Goal: Task Accomplishment & Management: Complete application form

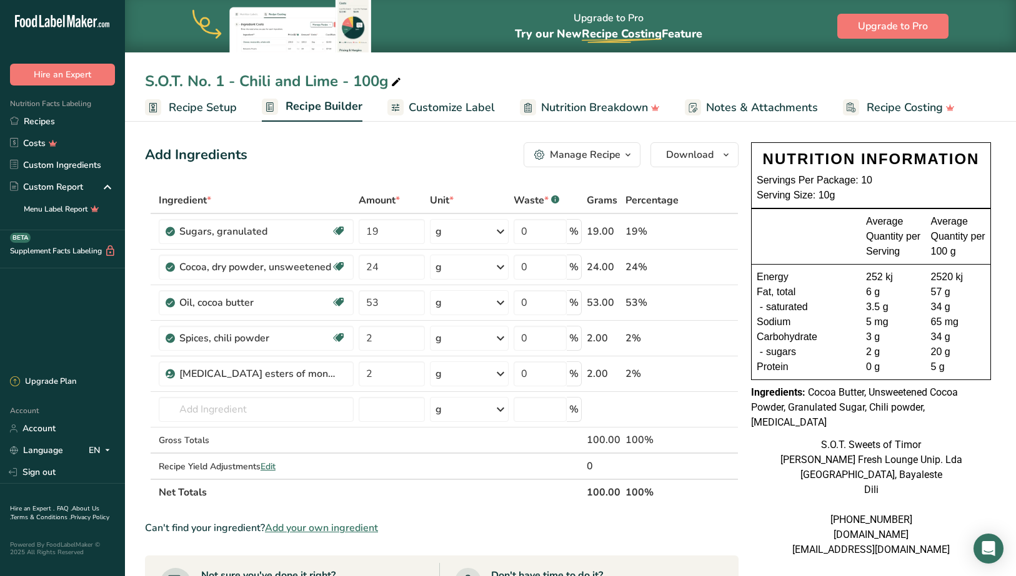
click at [295, 111] on span "Recipe Builder" at bounding box center [323, 106] width 77 height 17
click at [212, 107] on span "Recipe Setup" at bounding box center [203, 107] width 68 height 17
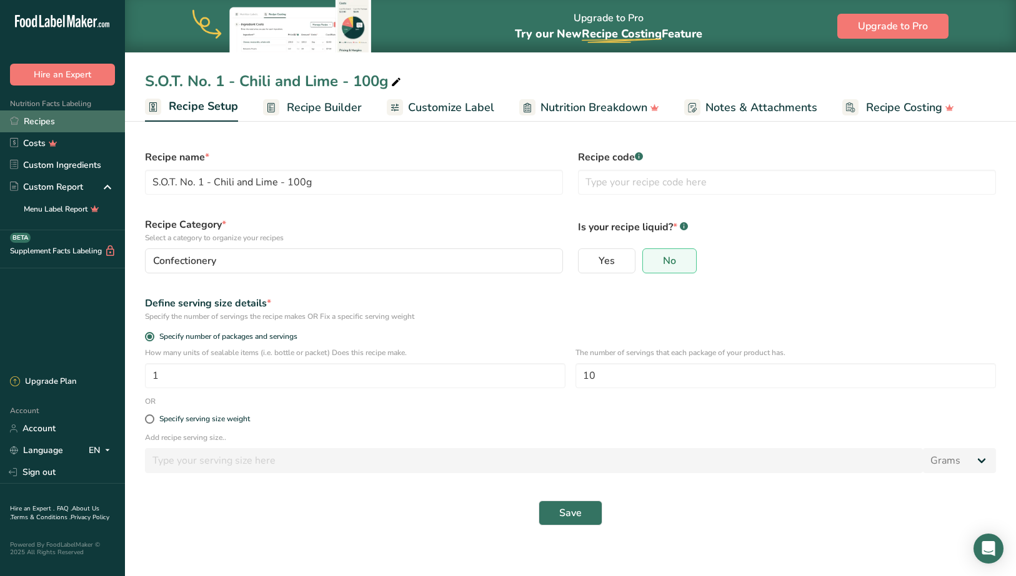
click at [47, 122] on link "Recipes" at bounding box center [62, 122] width 125 height 22
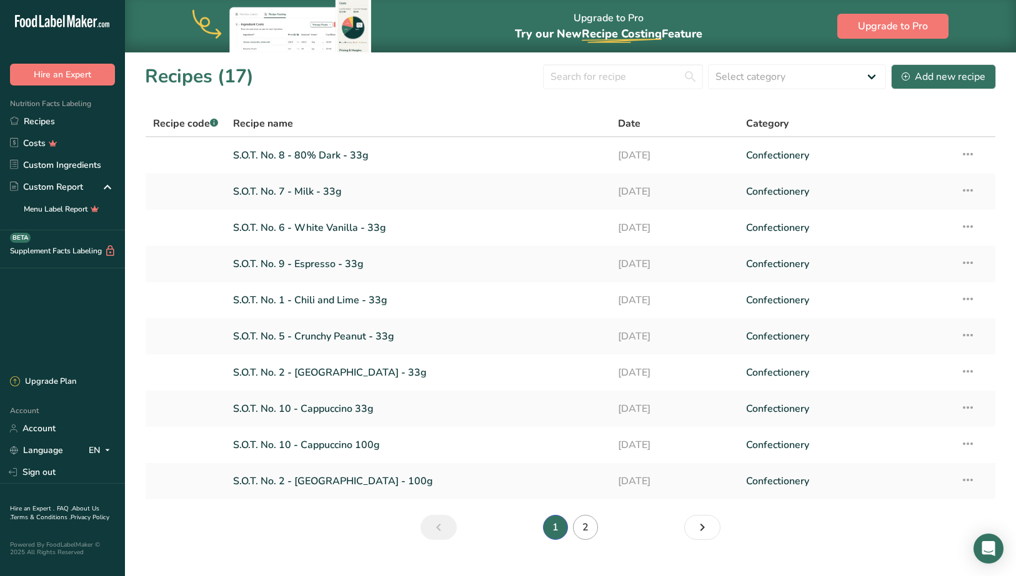
click at [585, 529] on link "2" at bounding box center [585, 527] width 25 height 25
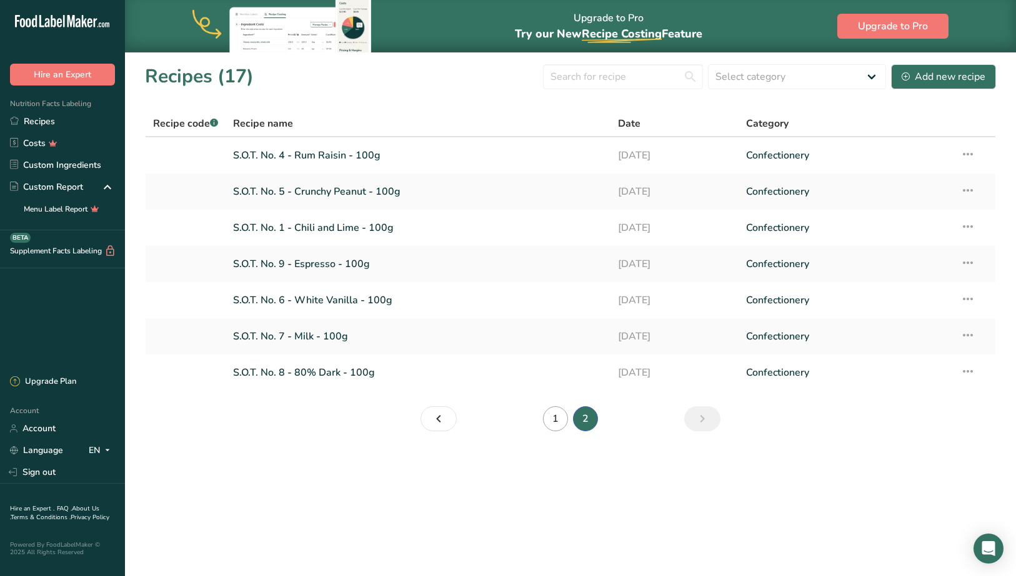
click at [553, 413] on link "1" at bounding box center [555, 419] width 25 height 25
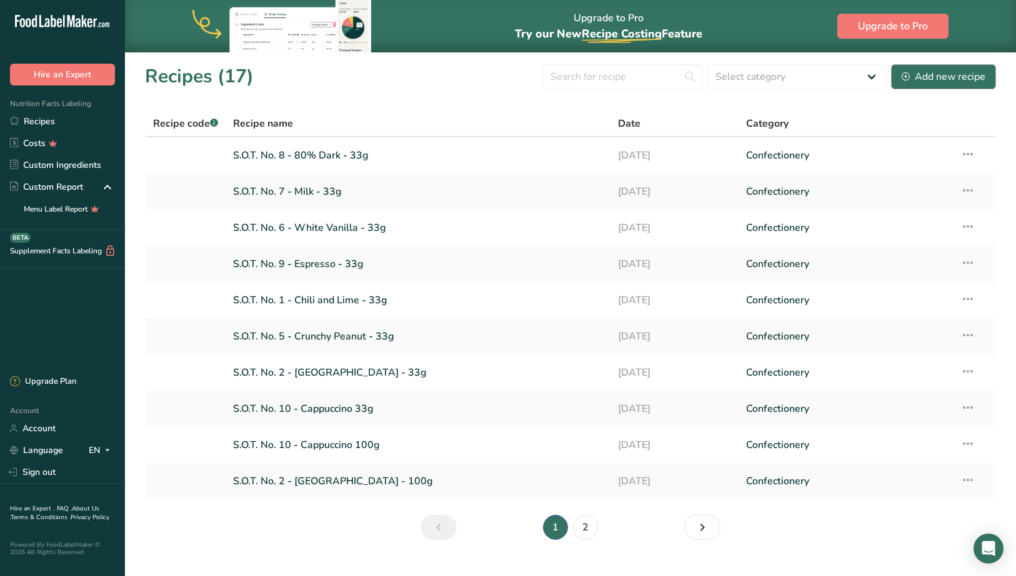
click at [934, 75] on div "Add new recipe" at bounding box center [943, 76] width 84 height 15
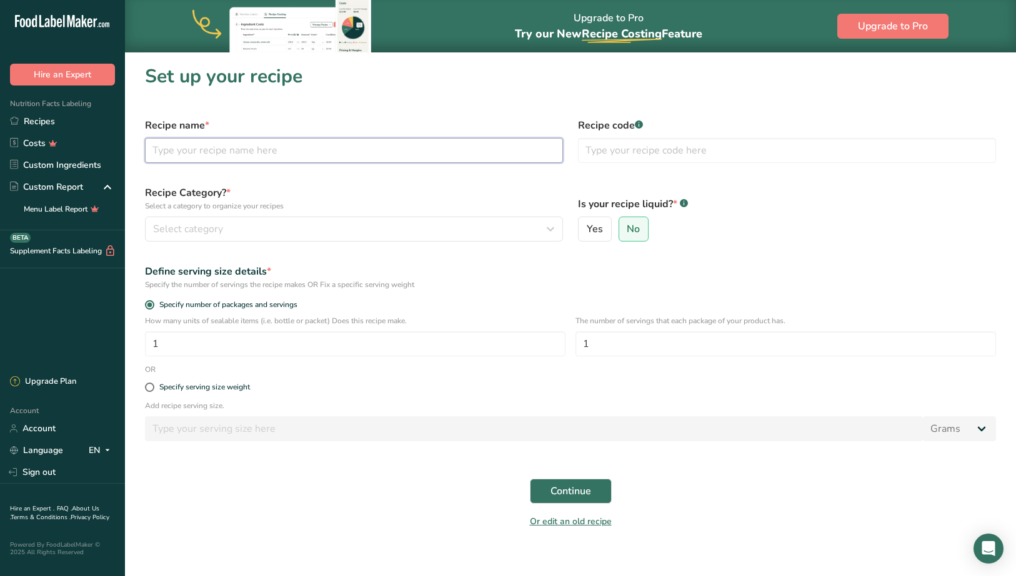
click at [332, 151] on input "text" at bounding box center [354, 150] width 418 height 25
type input "S.O.T. Brats 500g"
click at [472, 226] on div "Select category" at bounding box center [350, 229] width 394 height 15
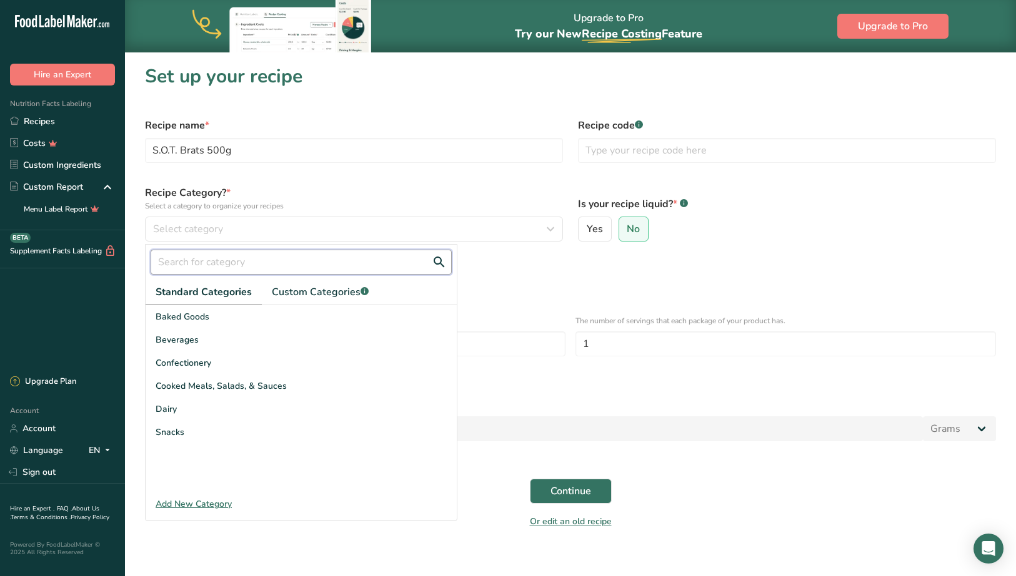
click at [295, 265] on input "text" at bounding box center [301, 262] width 301 height 25
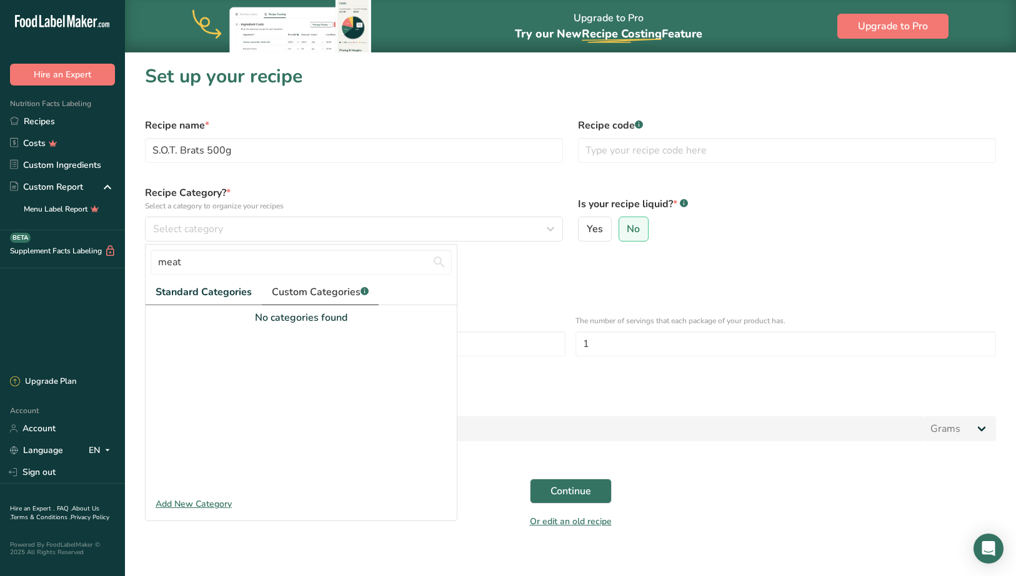
click at [320, 297] on span "Custom Categories .a-a{fill:#347362;}.b-a{fill:#fff;}" at bounding box center [320, 292] width 97 height 15
click at [229, 295] on span "Standard Categories" at bounding box center [203, 292] width 95 height 15
click at [234, 267] on input "meat" at bounding box center [301, 262] width 301 height 25
type input "Sausages"
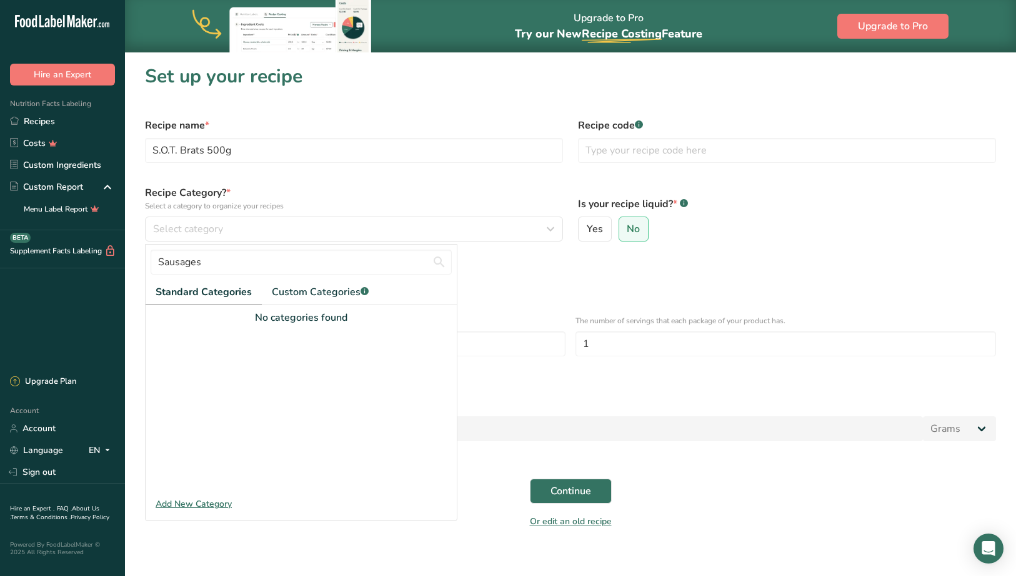
click at [503, 243] on div "Recipe Category? * Select a category to organize your recipes Select category S…" at bounding box center [353, 213] width 433 height 71
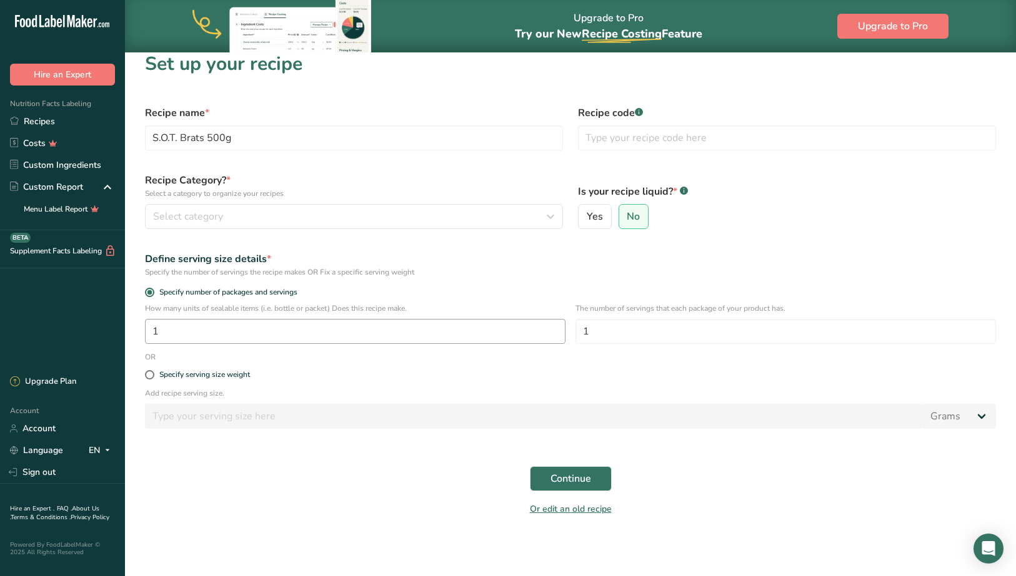
scroll to position [12, 0]
click at [422, 325] on input "1" at bounding box center [355, 331] width 420 height 25
click at [335, 332] on input "5" at bounding box center [355, 331] width 420 height 25
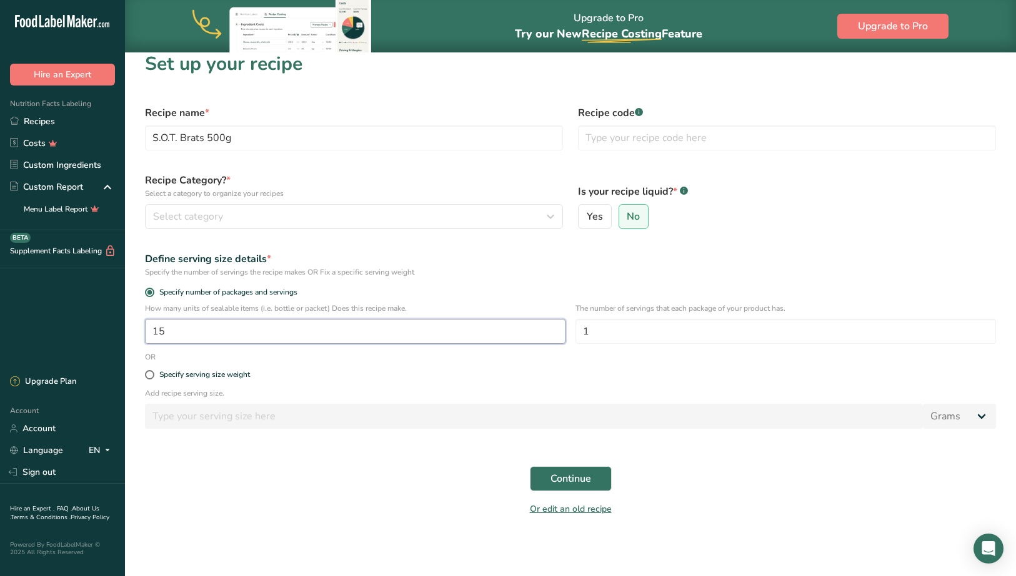
type input "1"
type input "5"
click at [181, 335] on input "5" at bounding box center [355, 331] width 420 height 25
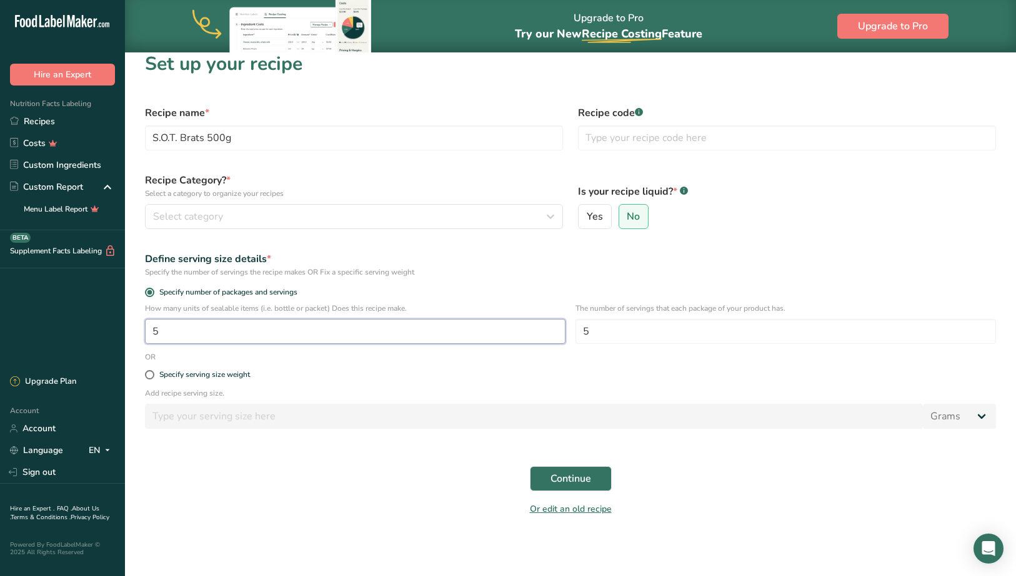
click at [181, 335] on input "5" at bounding box center [355, 331] width 420 height 25
type input "10"
click at [397, 376] on label "Specify serving size weight" at bounding box center [570, 374] width 851 height 9
click at [153, 376] on input "Specify serving size weight" at bounding box center [149, 375] width 8 height 8
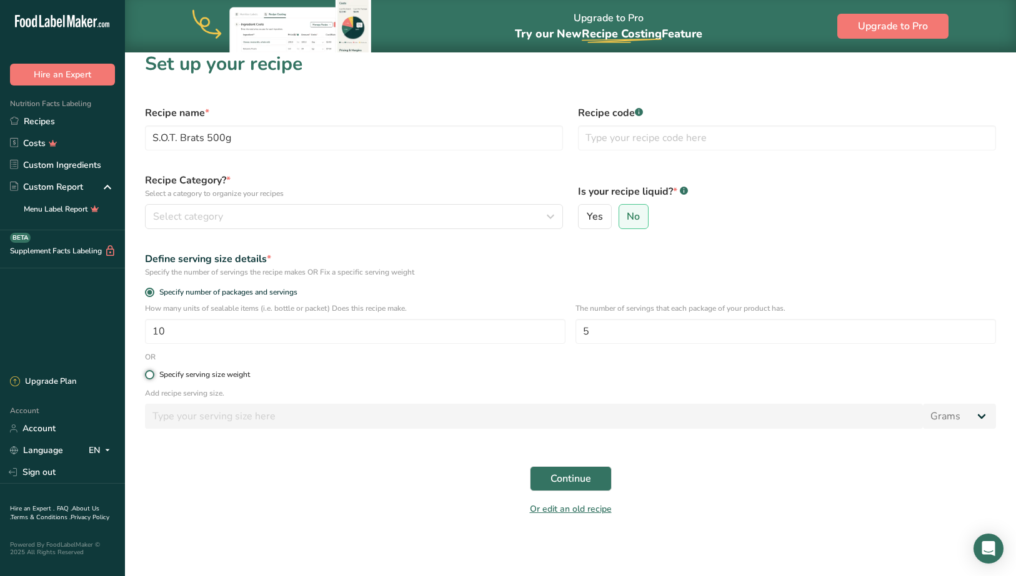
radio input "true"
radio input "false"
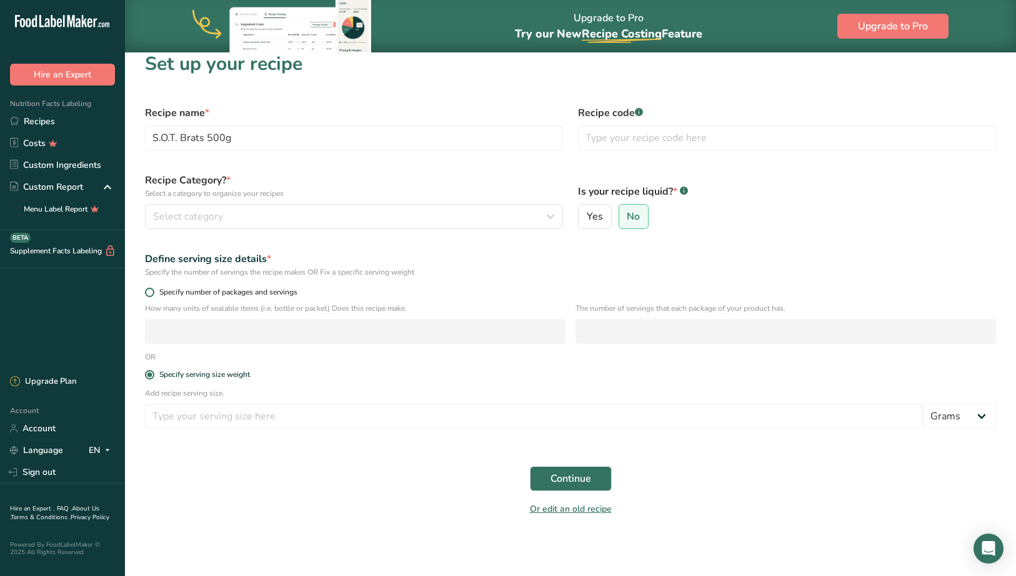
click at [235, 296] on span "Specify number of packages and servings" at bounding box center [225, 292] width 143 height 9
click at [153, 296] on input "Specify number of packages and servings" at bounding box center [149, 293] width 8 height 8
radio input "true"
radio input "false"
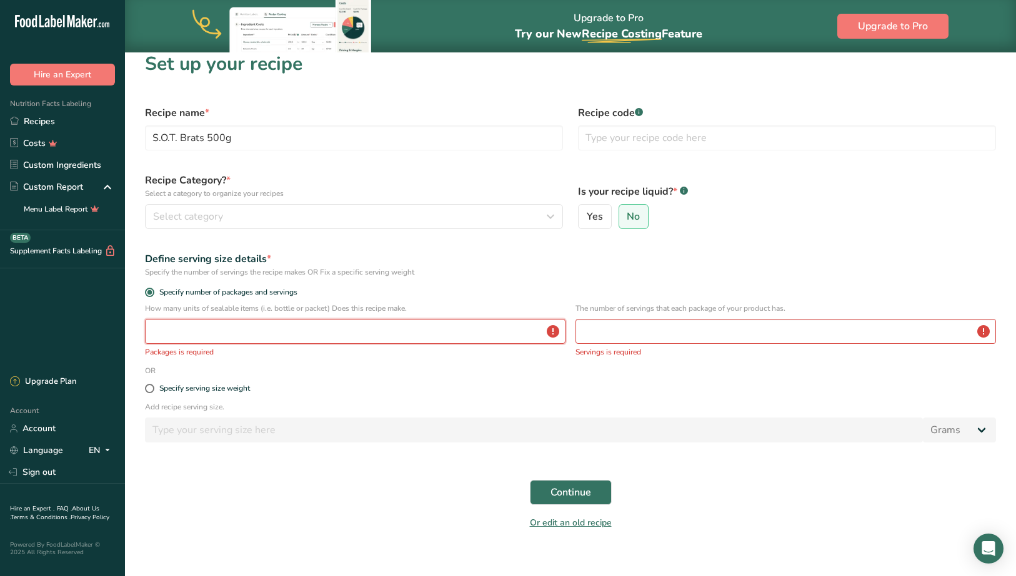
click at [244, 325] on input "number" at bounding box center [355, 331] width 420 height 25
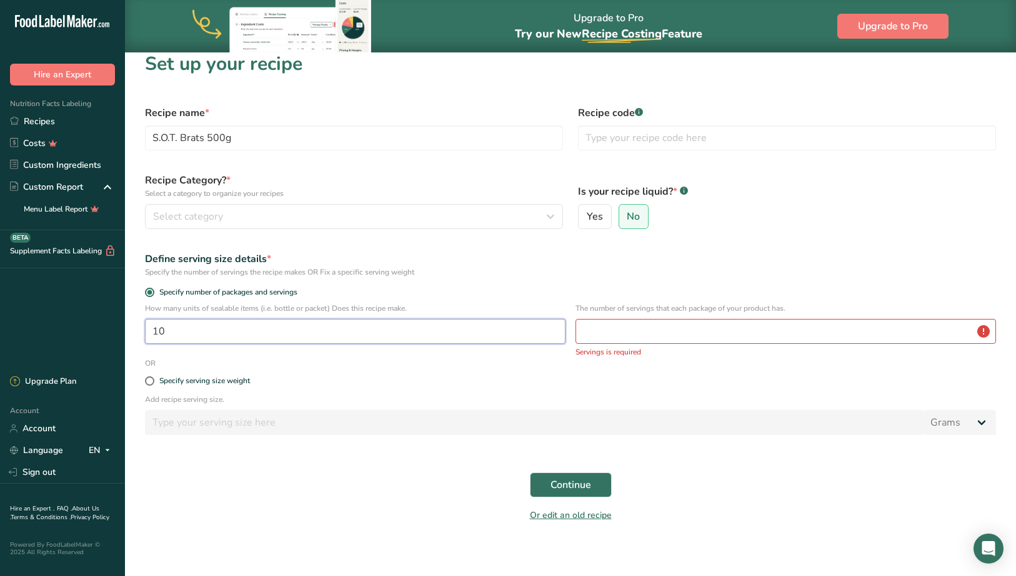
type input "10"
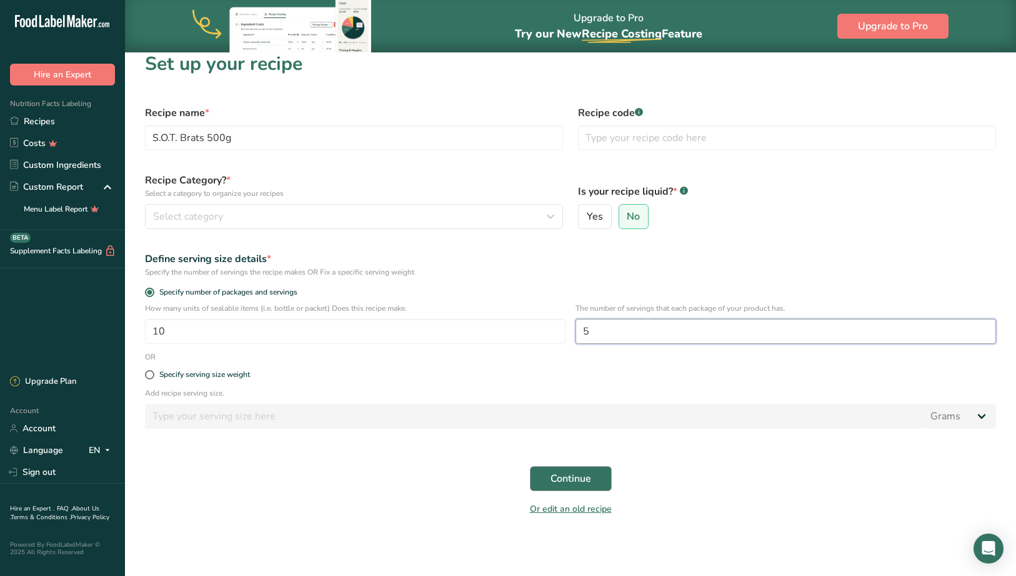
type input "5"
click at [568, 478] on span "Continue" at bounding box center [570, 479] width 41 height 15
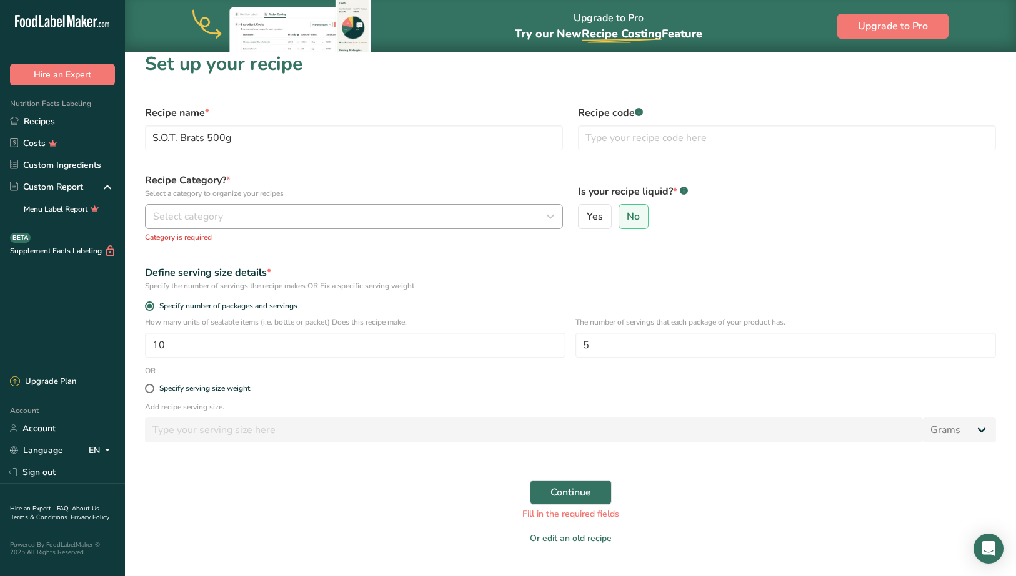
click at [319, 219] on div "Select category" at bounding box center [350, 216] width 394 height 15
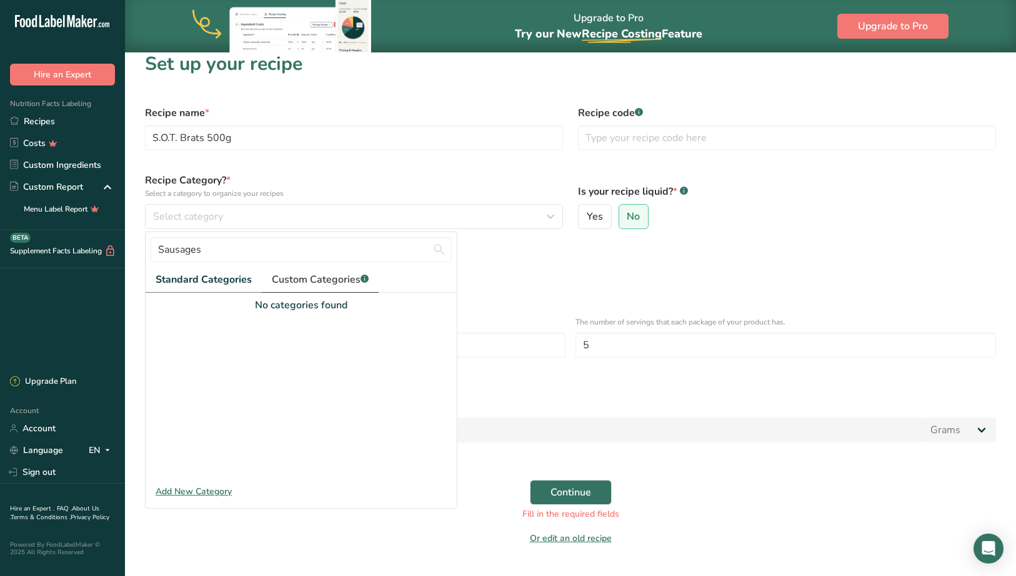
click at [322, 275] on span "Custom Categories .a-a{fill:#347362;}.b-a{fill:#fff;}" at bounding box center [320, 279] width 97 height 15
click at [194, 490] on div "Add New Category" at bounding box center [301, 491] width 311 height 13
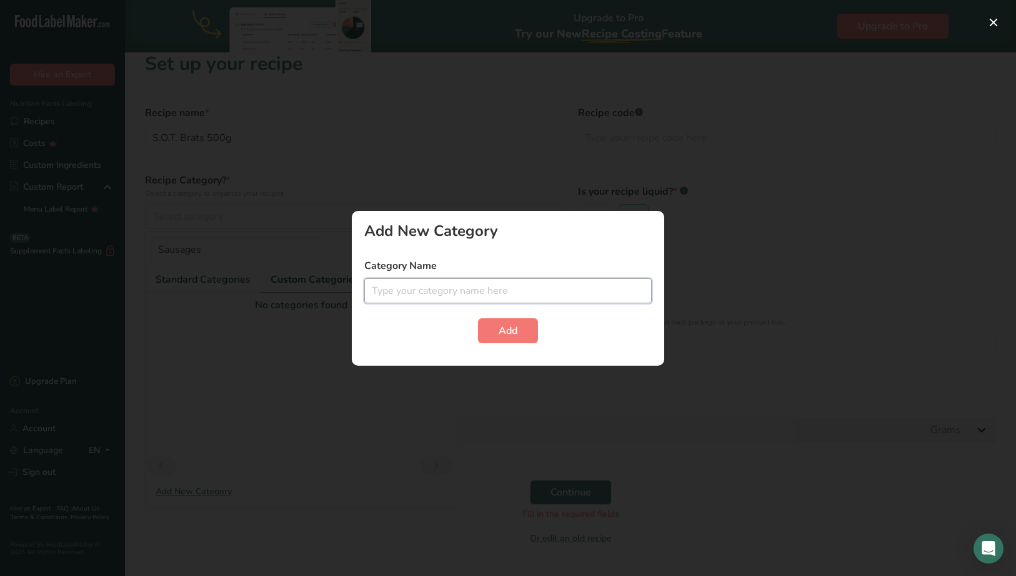
click at [404, 295] on input "text" at bounding box center [507, 291] width 287 height 25
type input "S.O.T. Sausages of [GEOGRAPHIC_DATA]"
click at [498, 329] on span "Add" at bounding box center [507, 331] width 19 height 15
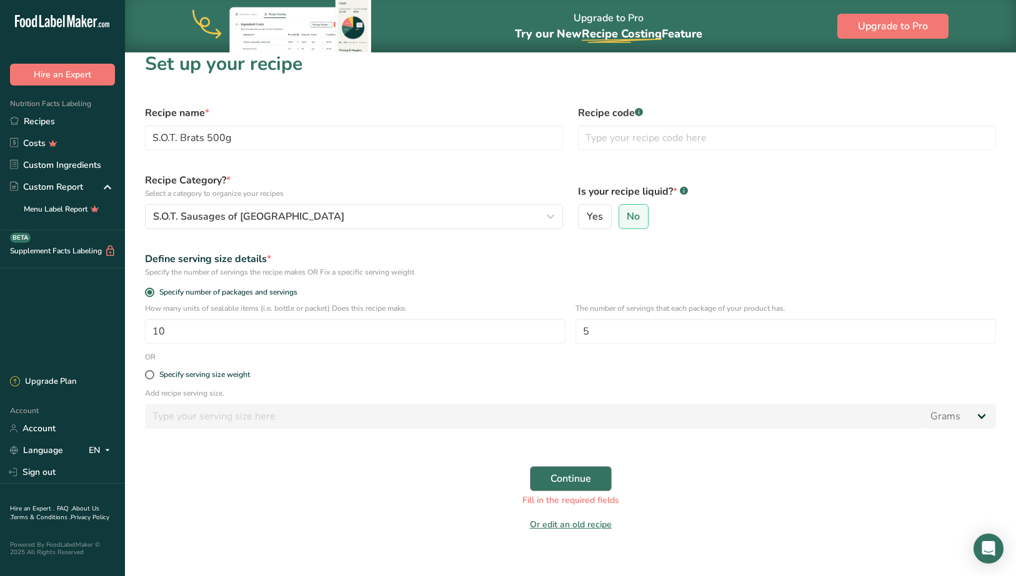
click at [568, 481] on span "Continue" at bounding box center [570, 479] width 41 height 15
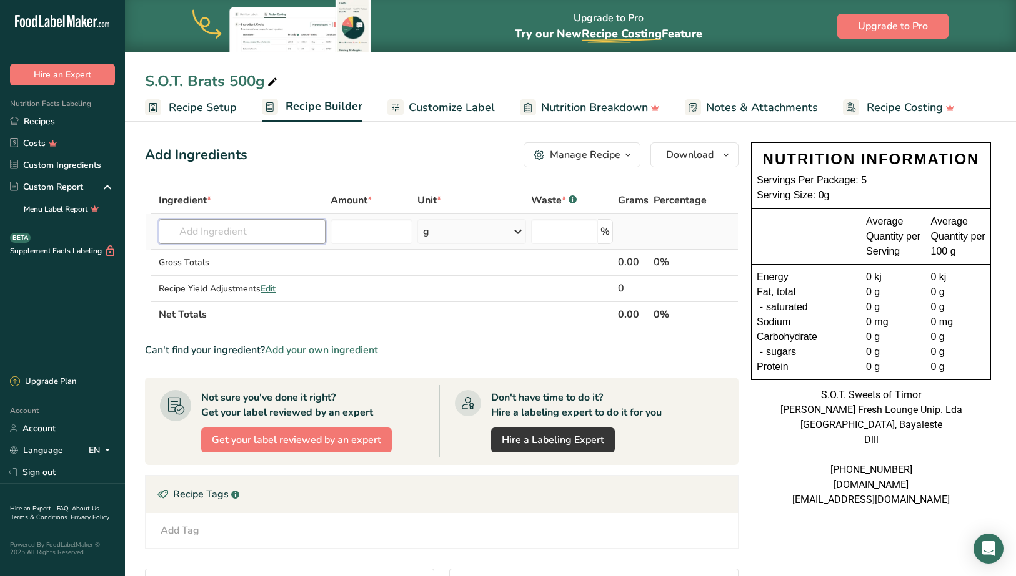
click at [287, 230] on input "text" at bounding box center [242, 231] width 167 height 25
click at [280, 262] on p "10005 Pork, fresh, belly, raw" at bounding box center [231, 256] width 124 height 13
type input "Pork, fresh, belly, raw"
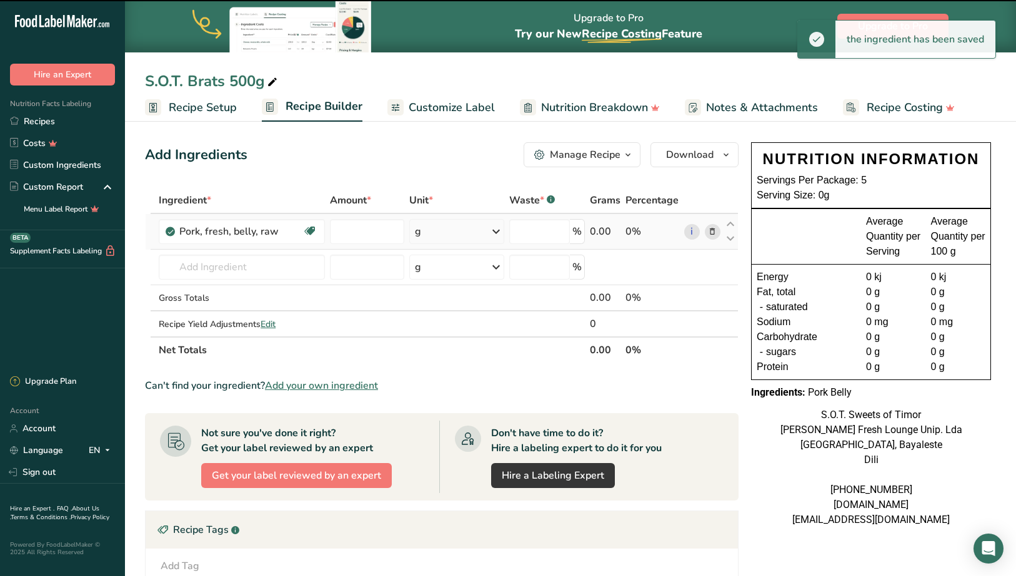
type input "0"
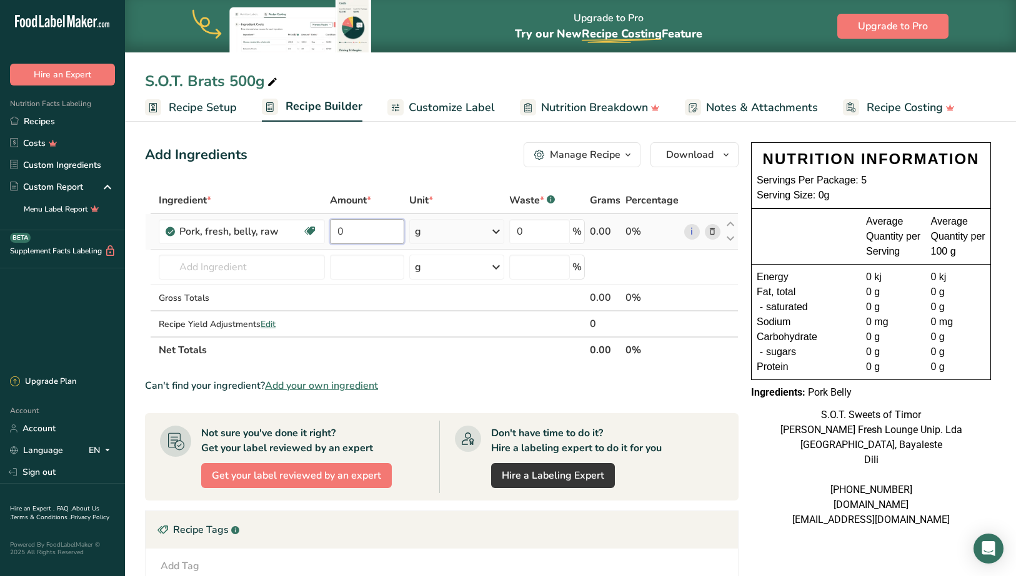
click at [356, 234] on input "0" at bounding box center [367, 231] width 74 height 25
type input "4000"
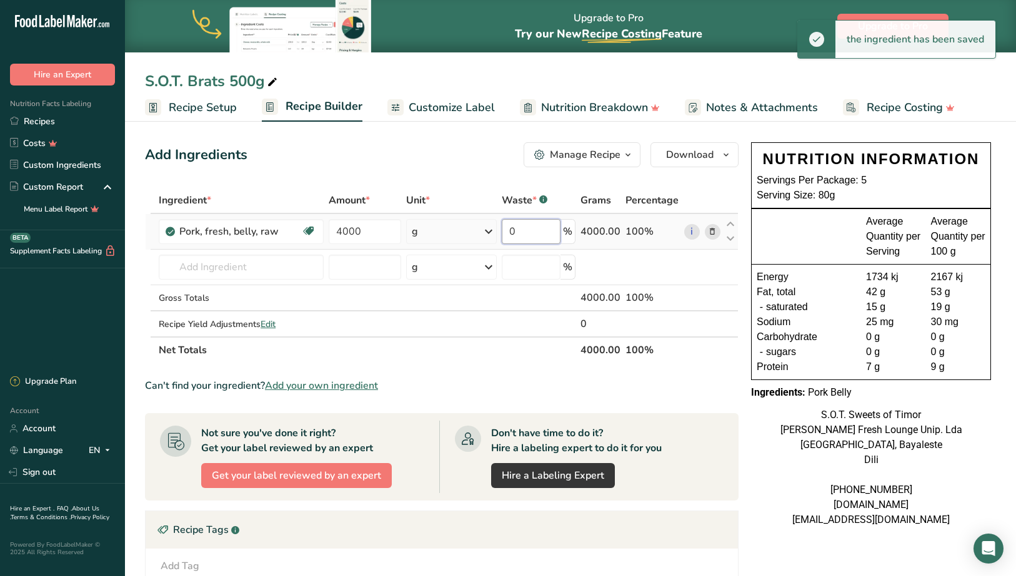
click at [528, 234] on input "0" at bounding box center [531, 231] width 59 height 25
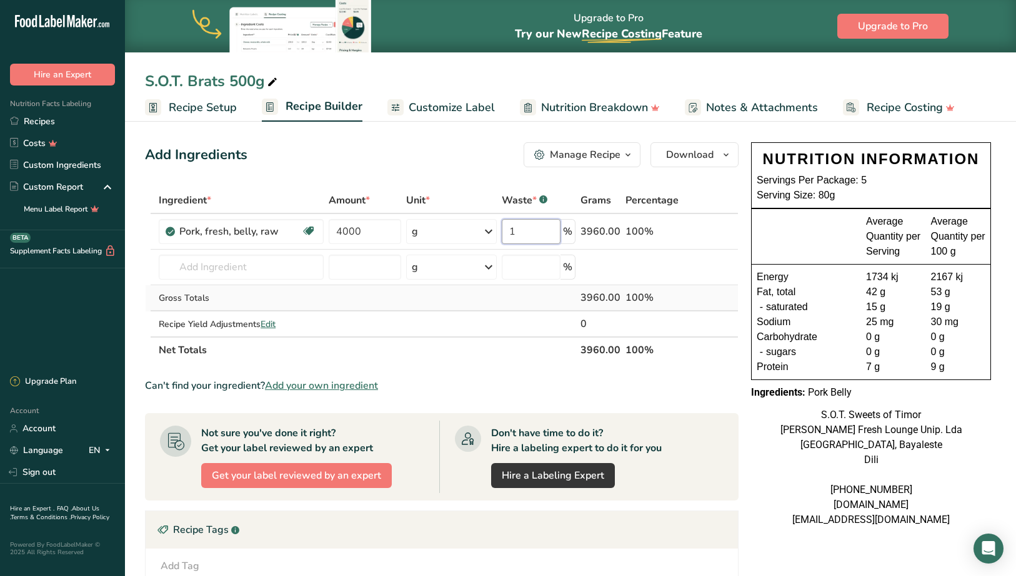
type input "18"
type input "18.5"
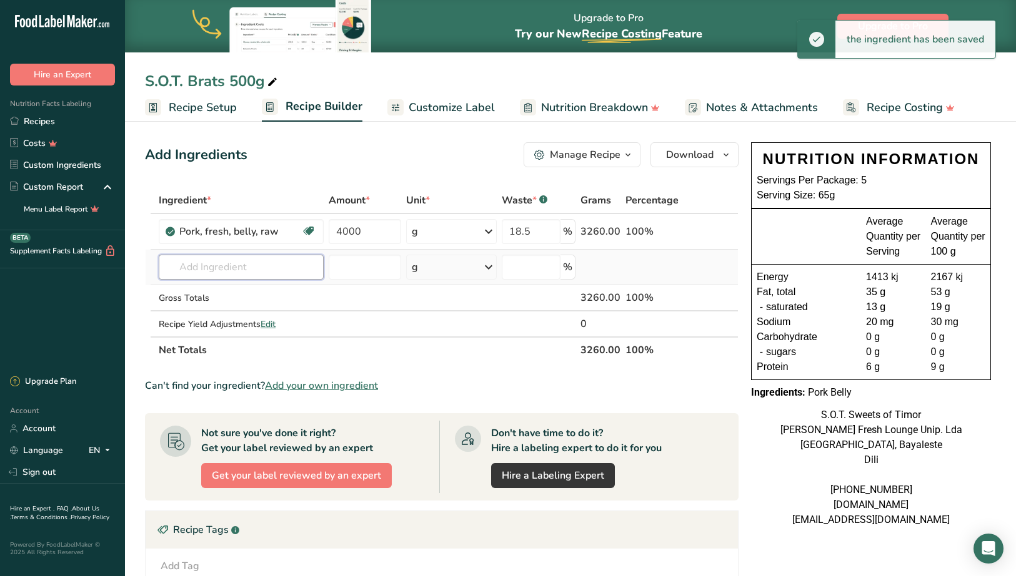
click at [275, 267] on input "text" at bounding box center [241, 267] width 165 height 25
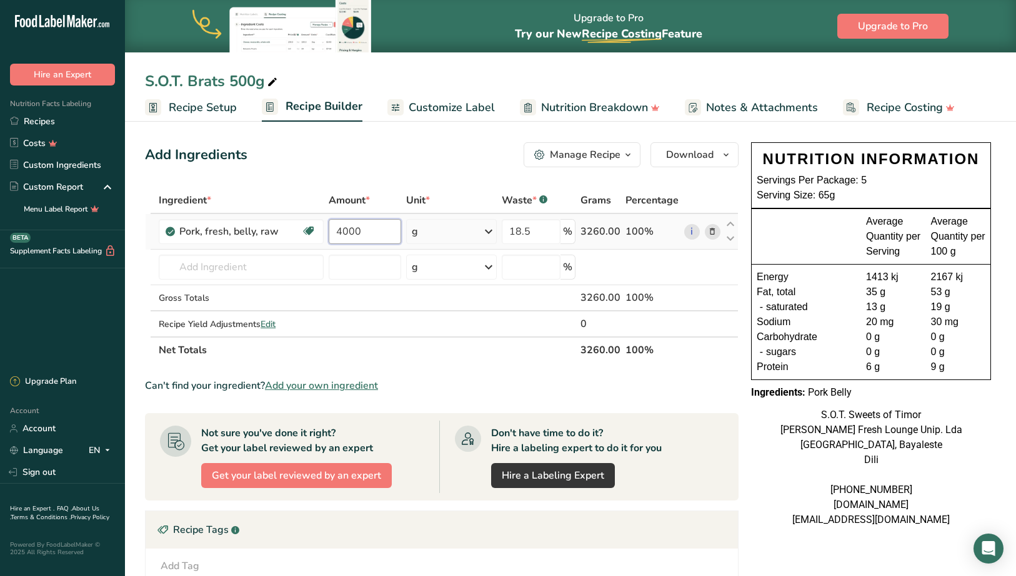
click at [350, 232] on input "4000" at bounding box center [365, 231] width 72 height 25
type input "5000"
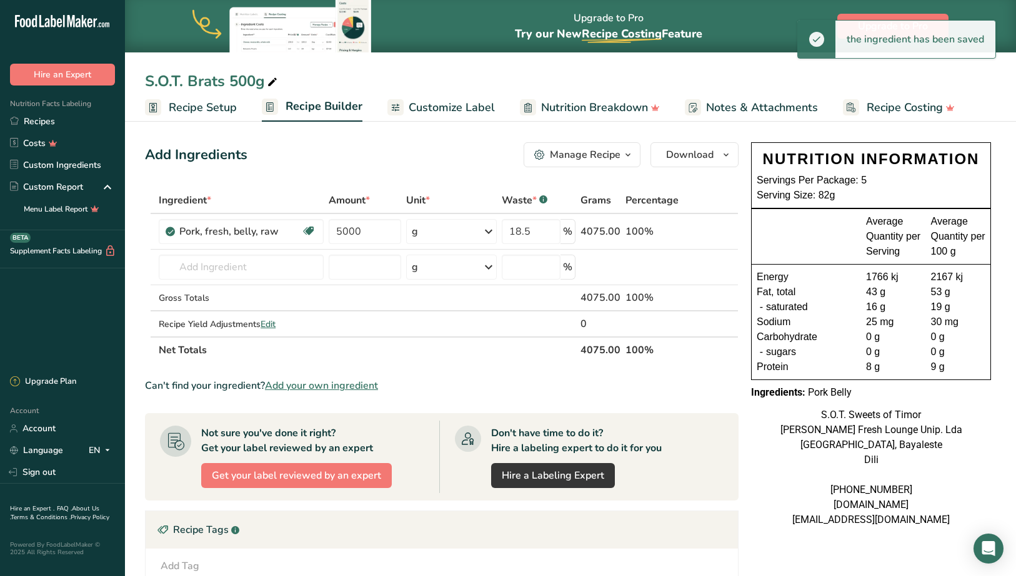
click at [884, 108] on span "Recipe Costing" at bounding box center [904, 107] width 76 height 17
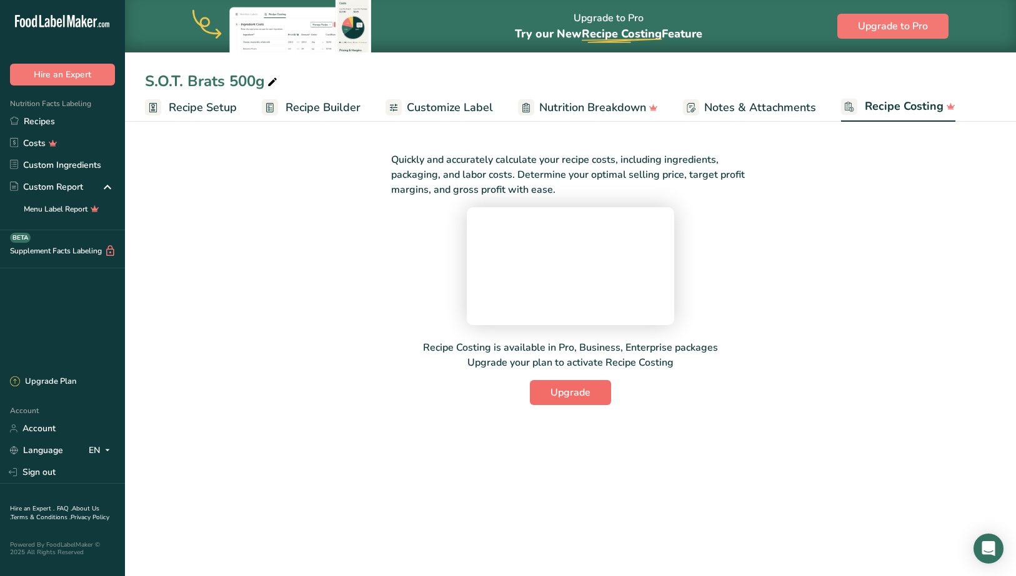
click at [560, 405] on button "Upgrade" at bounding box center [570, 392] width 81 height 25
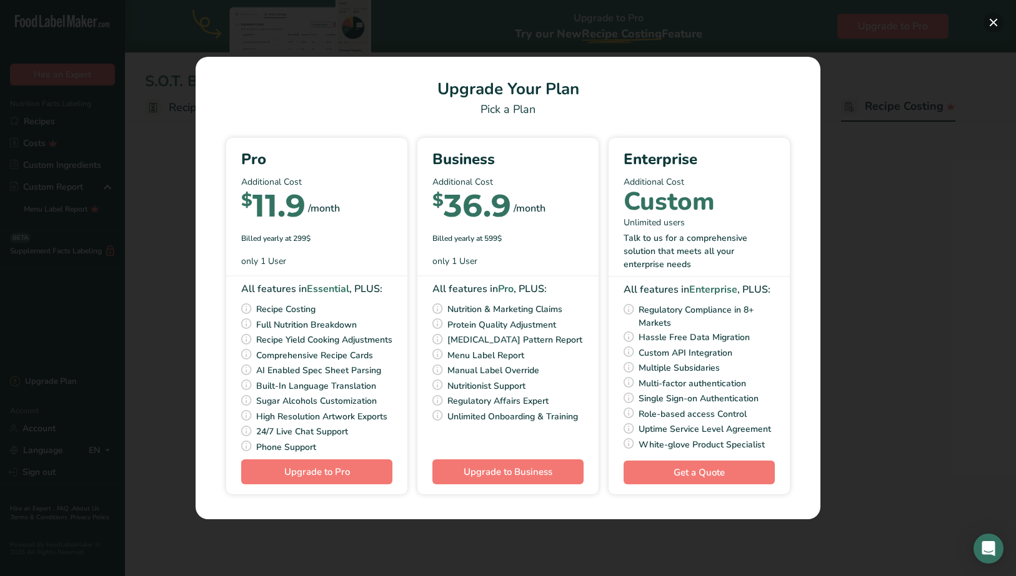
click at [995, 27] on button "Pick Your Pricing Plan Modal" at bounding box center [993, 22] width 20 height 20
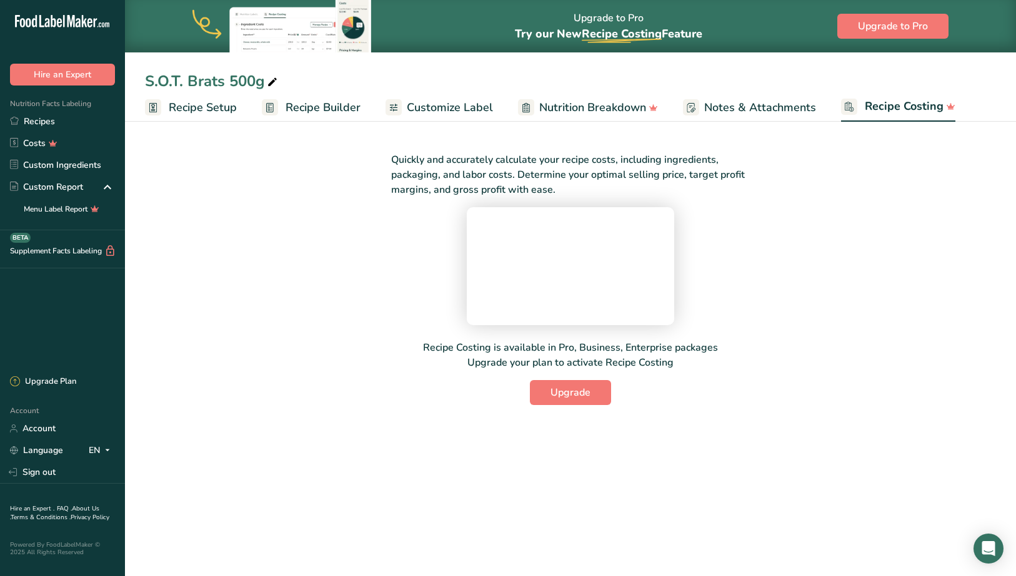
click at [788, 149] on section "Quickly and accurately calculate your recipe costs, including ingredients, pack…" at bounding box center [570, 271] width 891 height 308
click at [345, 106] on span "Recipe Builder" at bounding box center [322, 107] width 75 height 17
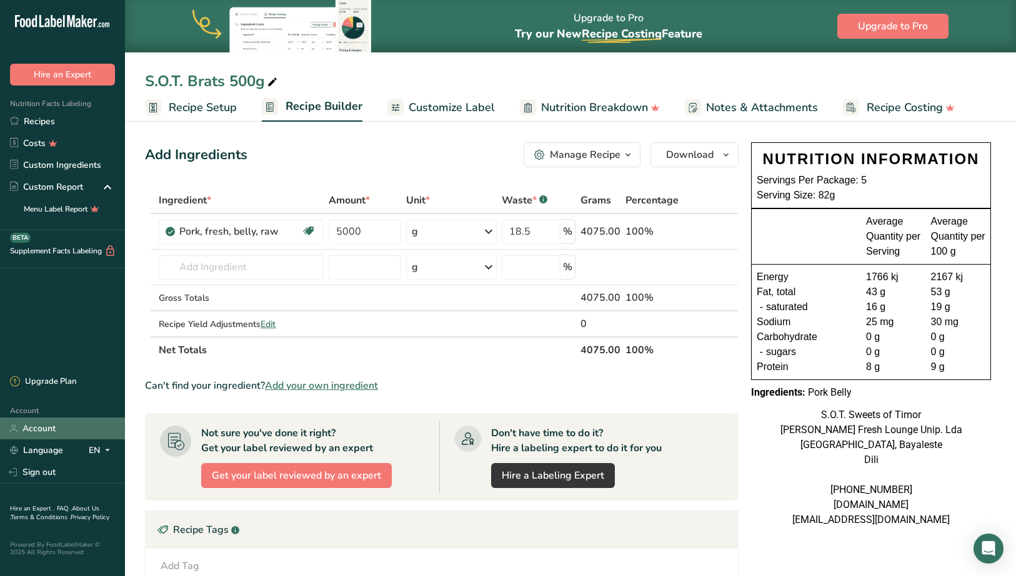
click at [49, 433] on link "Account" at bounding box center [62, 429] width 125 height 22
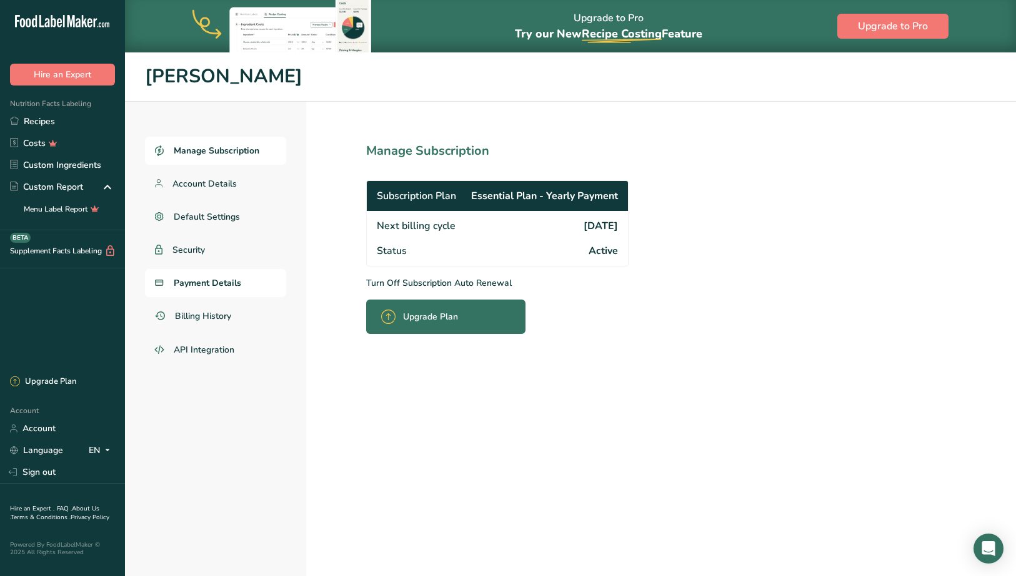
click at [212, 284] on span "Payment Details" at bounding box center [207, 283] width 67 height 13
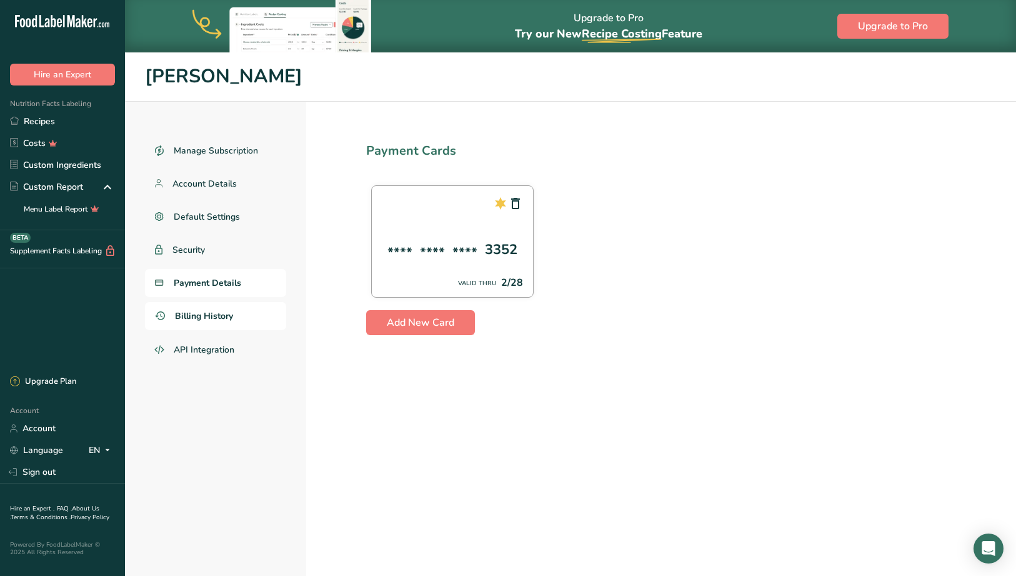
click at [209, 320] on span "Billing History" at bounding box center [204, 316] width 58 height 13
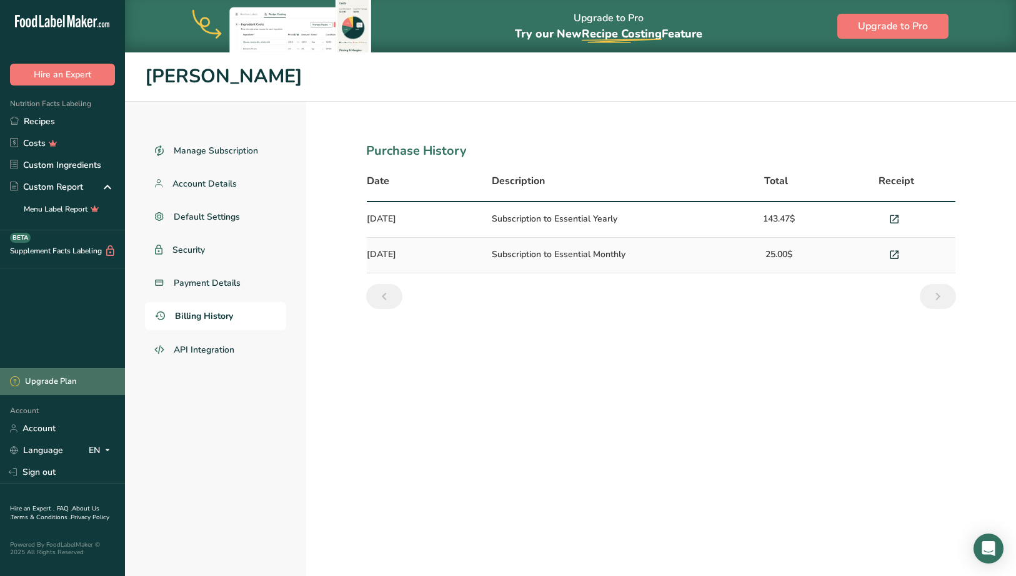
click at [57, 377] on div "Upgrade Plan" at bounding box center [43, 382] width 66 height 12
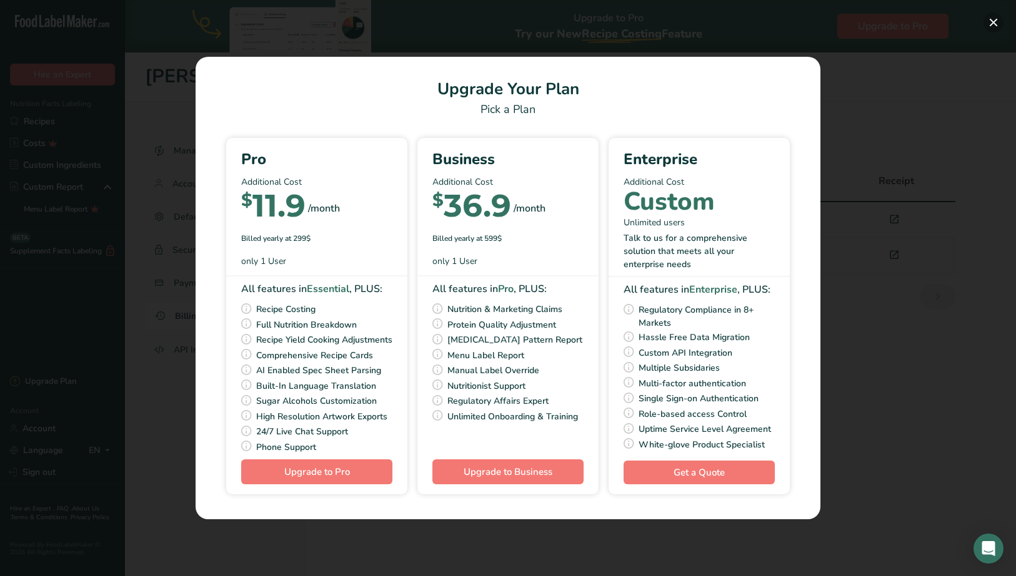
click at [996, 26] on button "Pick Your Pricing Plan Modal" at bounding box center [993, 22] width 20 height 20
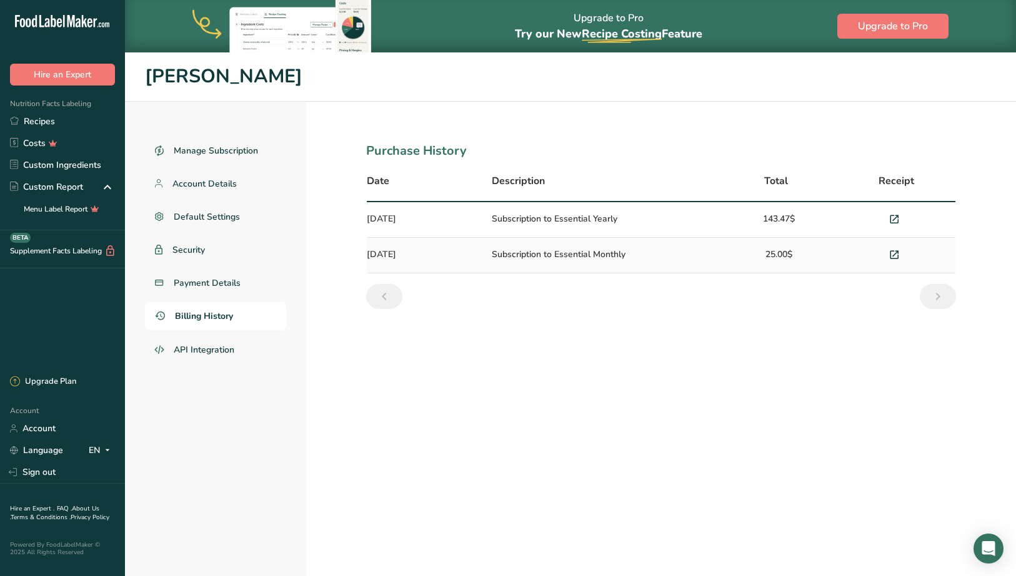
click at [762, 112] on section "Purchase History Date Description Total Receipt [DATE] Subscription to Essentia…" at bounding box center [661, 365] width 710 height 527
